Goal: Task Accomplishment & Management: Manage account settings

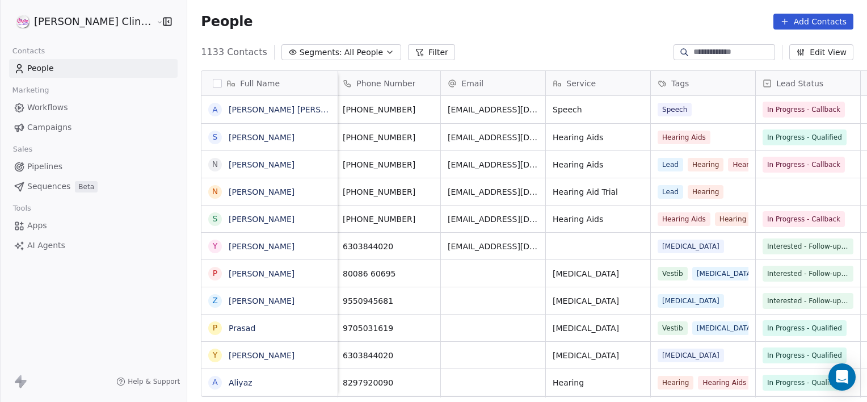
scroll to position [0, 107]
click at [229, 161] on link "[PERSON_NAME]" at bounding box center [262, 164] width 66 height 9
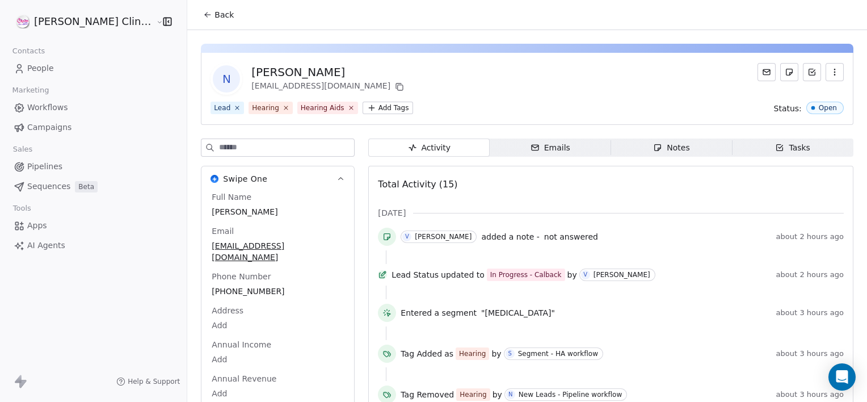
click at [624, 142] on span "Notes Notes" at bounding box center [671, 147] width 121 height 18
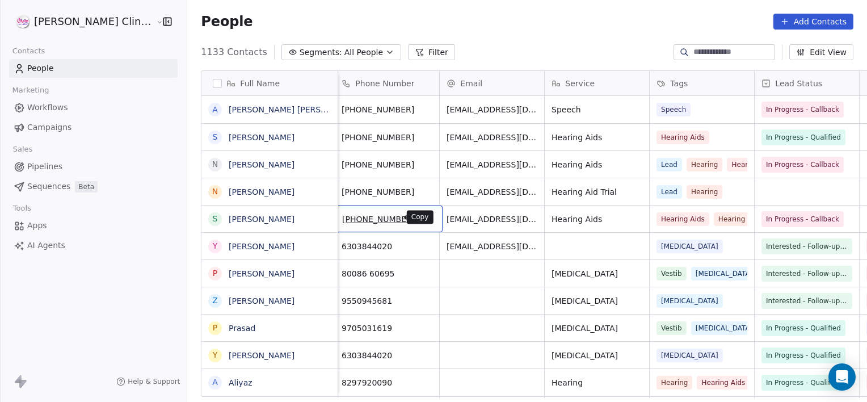
scroll to position [0, 104]
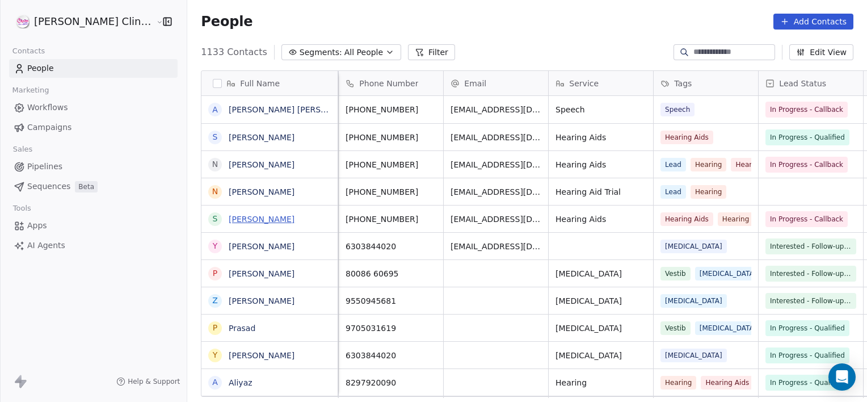
click at [229, 216] on link "[PERSON_NAME]" at bounding box center [262, 219] width 66 height 9
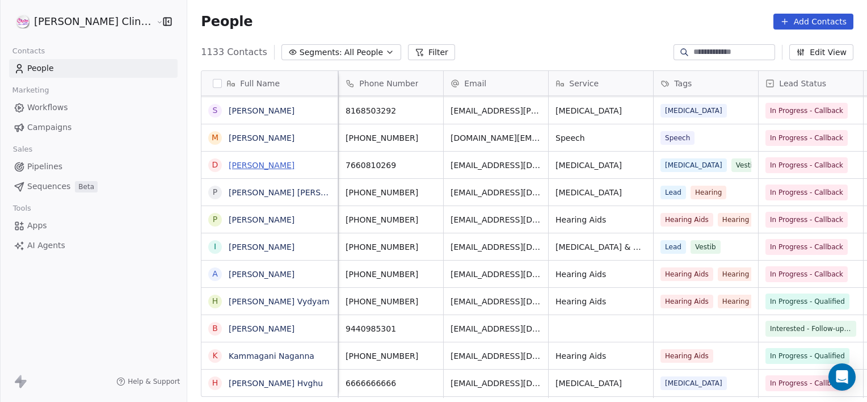
click at [229, 162] on link "[PERSON_NAME]" at bounding box center [262, 165] width 66 height 9
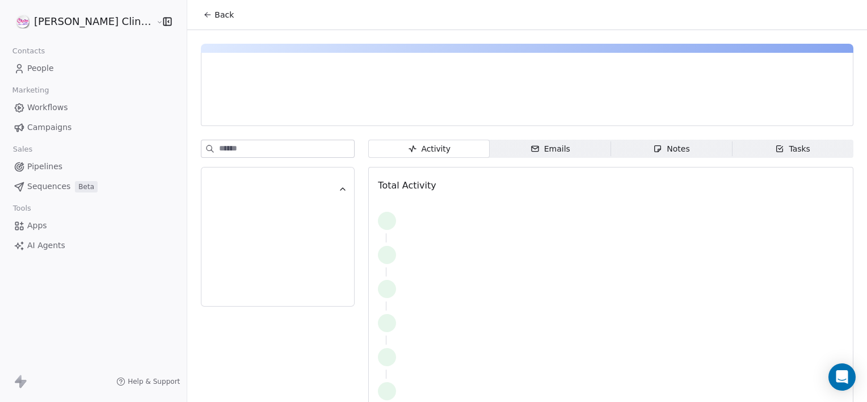
click at [631, 152] on span "Notes Notes" at bounding box center [671, 149] width 121 height 18
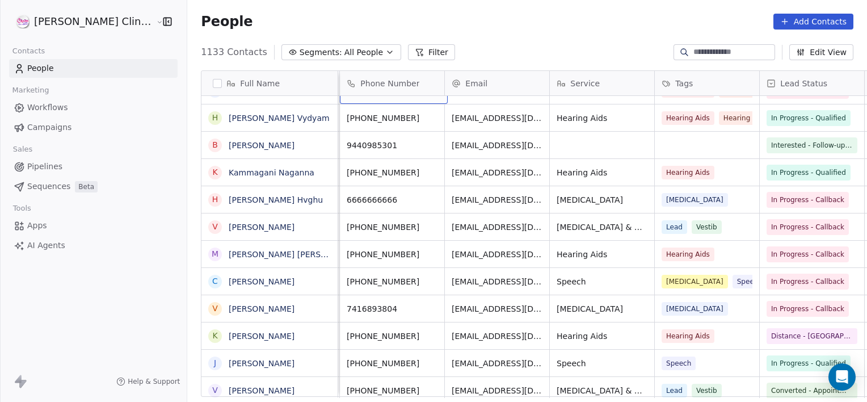
scroll to position [536, 0]
click at [229, 224] on link "[PERSON_NAME]" at bounding box center [262, 228] width 66 height 9
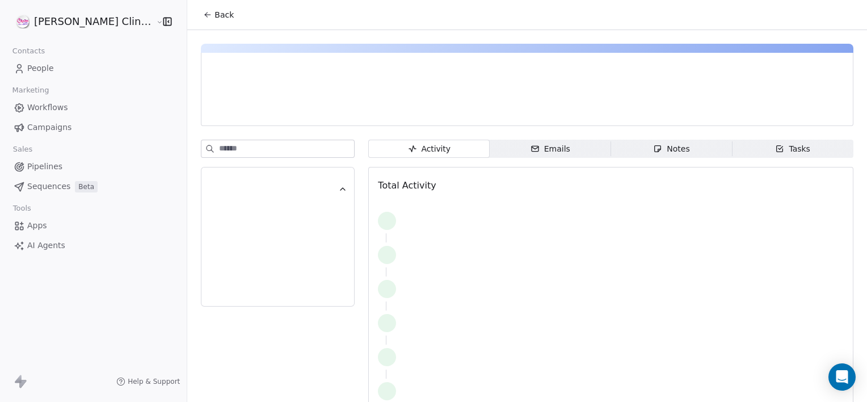
drag, startPoint x: 650, startPoint y: 159, endPoint x: 633, endPoint y: 145, distance: 21.8
click at [633, 145] on div "Activity Activity Emails Emails Notes Notes Tasks Tasks Total Activity" at bounding box center [610, 283] width 485 height 287
click at [633, 145] on span "Notes Notes" at bounding box center [671, 149] width 121 height 18
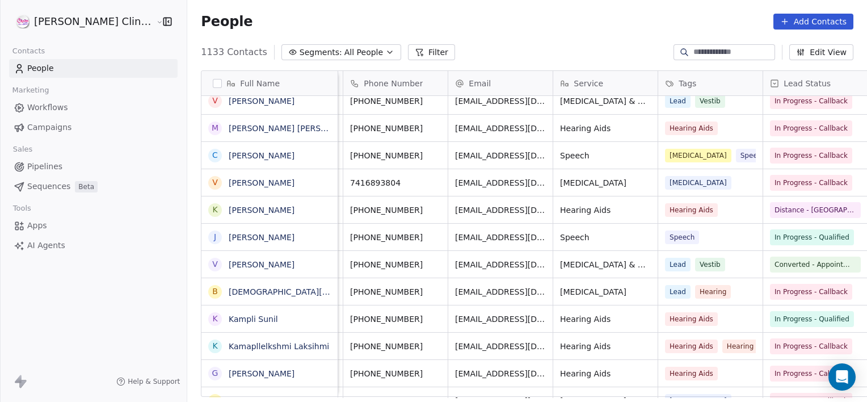
scroll to position [0, 100]
click at [229, 155] on link "[PERSON_NAME]" at bounding box center [262, 155] width 66 height 9
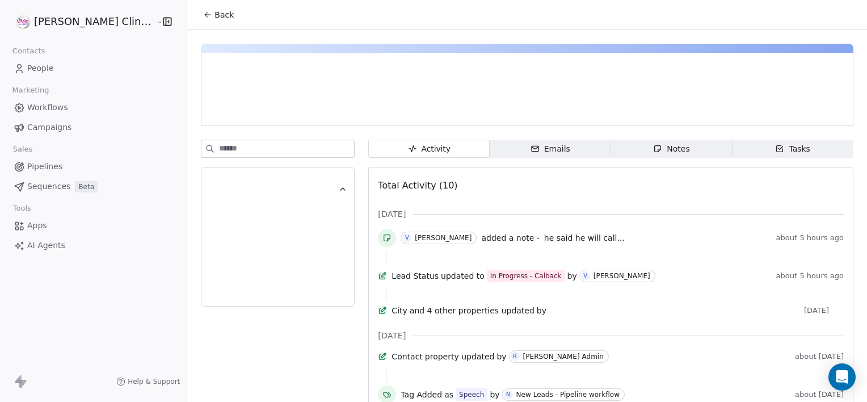
click at [611, 145] on span "Notes Notes" at bounding box center [671, 149] width 121 height 18
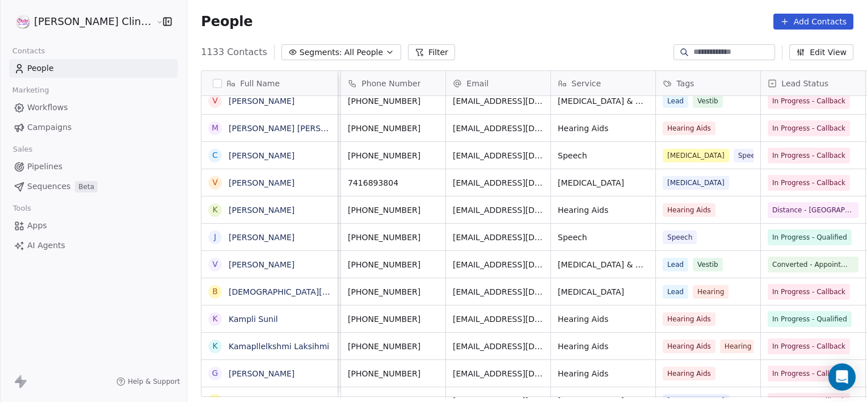
scroll to position [0, 100]
click at [775, 150] on span "In Progress - Callback" at bounding box center [811, 155] width 73 height 11
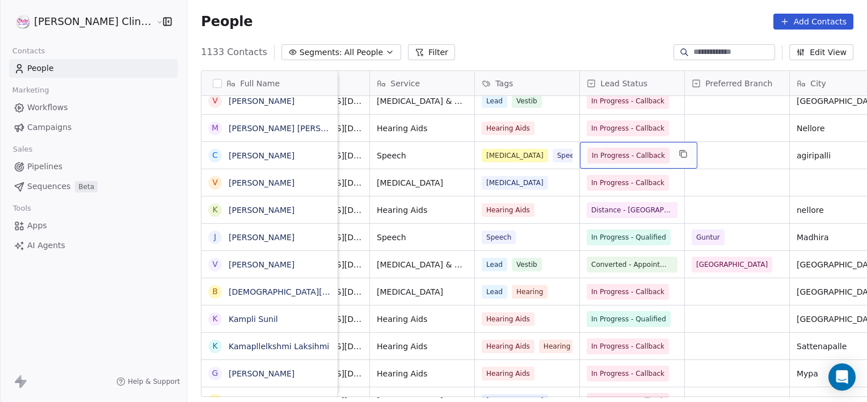
scroll to position [0, 283]
click at [229, 157] on link "[PERSON_NAME]" at bounding box center [262, 155] width 66 height 9
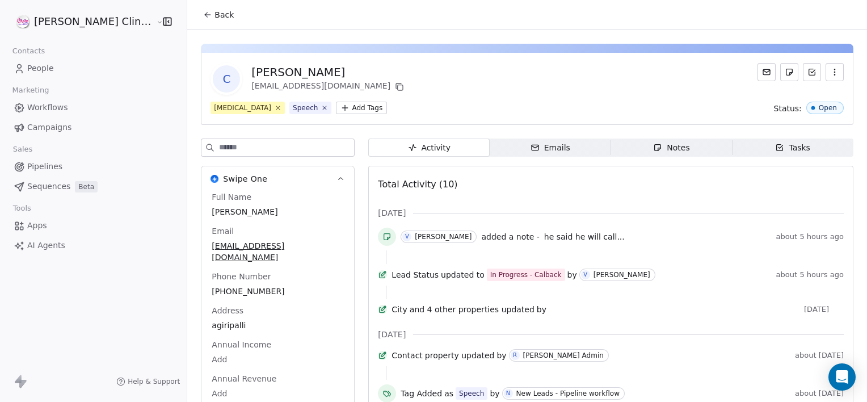
click at [653, 149] on div "Notes" at bounding box center [671, 148] width 36 height 12
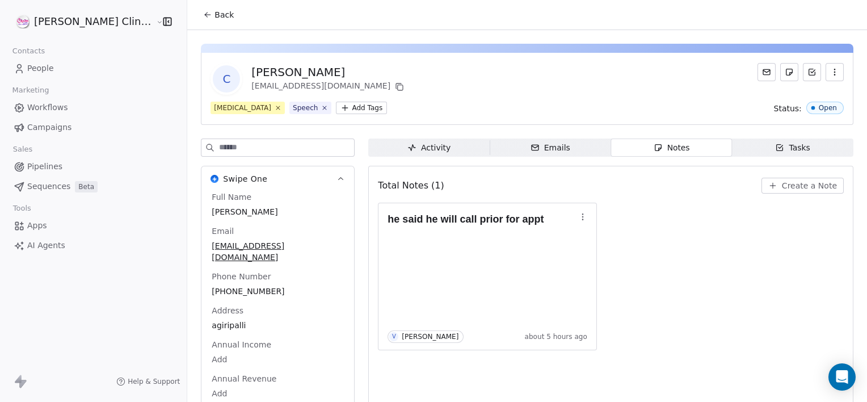
click at [653, 149] on div "Notes" at bounding box center [671, 148] width 36 height 12
click at [578, 217] on icon "button" at bounding box center [582, 216] width 9 height 9
click at [567, 240] on span "Edit" at bounding box center [573, 240] width 15 height 11
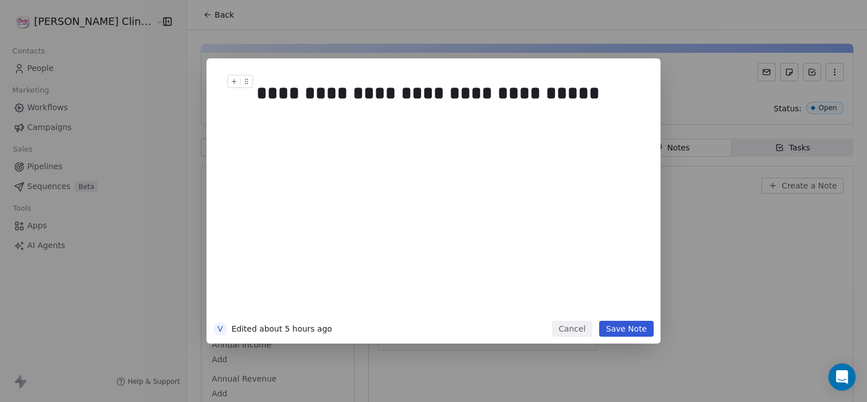
click at [555, 99] on div "**********" at bounding box center [447, 92] width 380 height 27
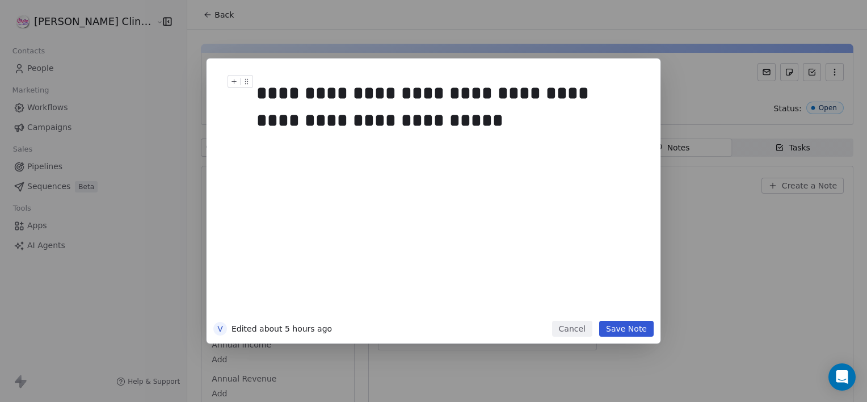
click at [551, 90] on div "**********" at bounding box center [447, 106] width 380 height 54
click at [621, 324] on button "Save Note" at bounding box center [626, 329] width 54 height 16
click at [631, 325] on button "Save Note" at bounding box center [626, 329] width 54 height 16
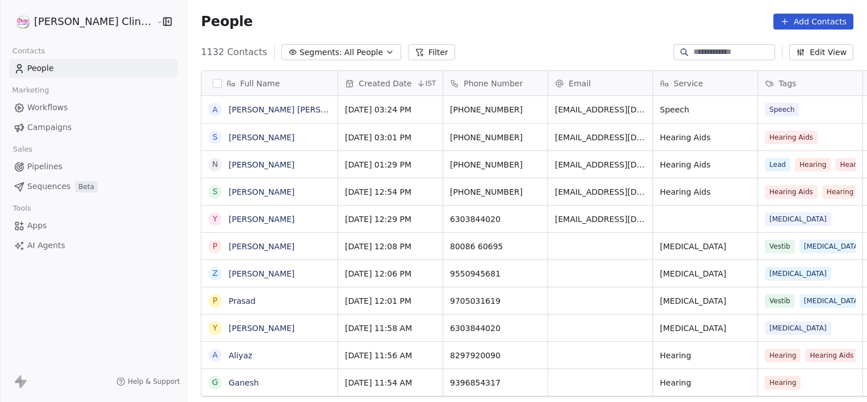
scroll to position [345, 705]
